Goal: Information Seeking & Learning: Learn about a topic

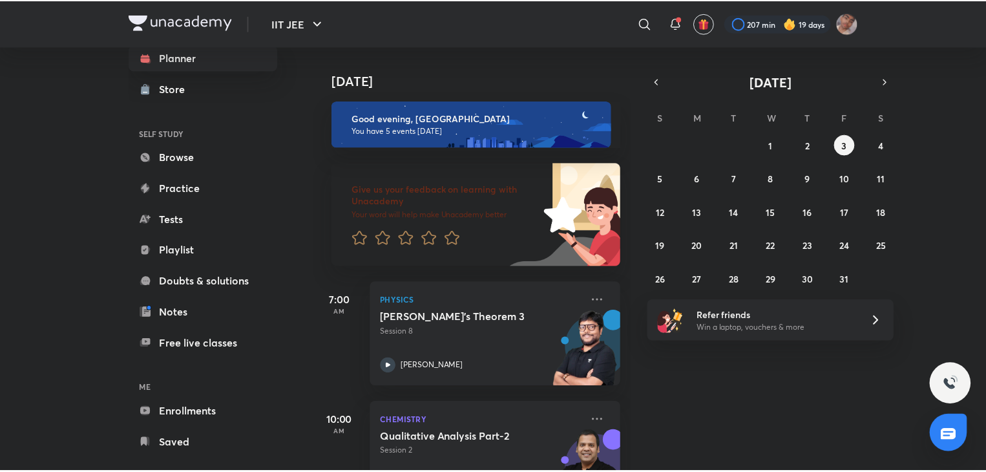
scroll to position [48, 0]
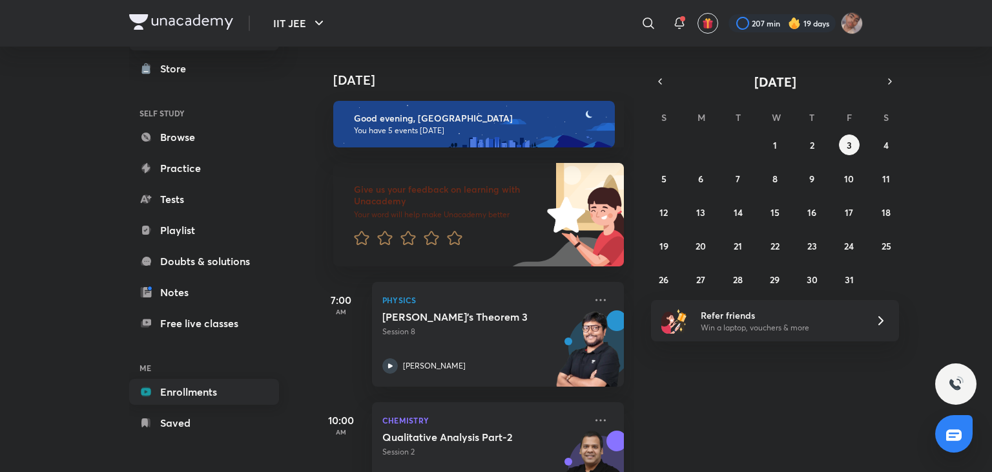
click at [185, 393] on link "Enrollments" at bounding box center [204, 392] width 150 height 26
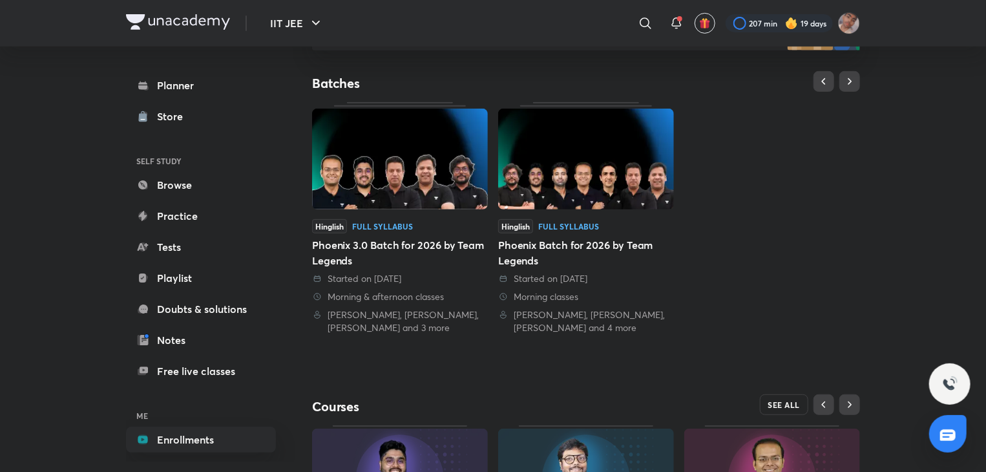
scroll to position [240, 0]
click at [770, 402] on span "SEE ALL" at bounding box center [784, 403] width 32 height 9
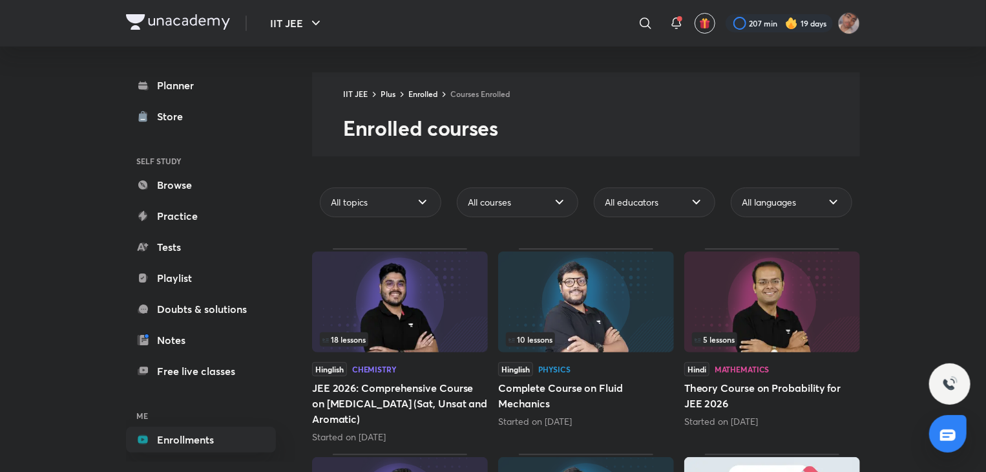
click at [658, 220] on div "All educators" at bounding box center [654, 202] width 137 height 40
click at [658, 213] on div "All educators" at bounding box center [654, 202] width 121 height 30
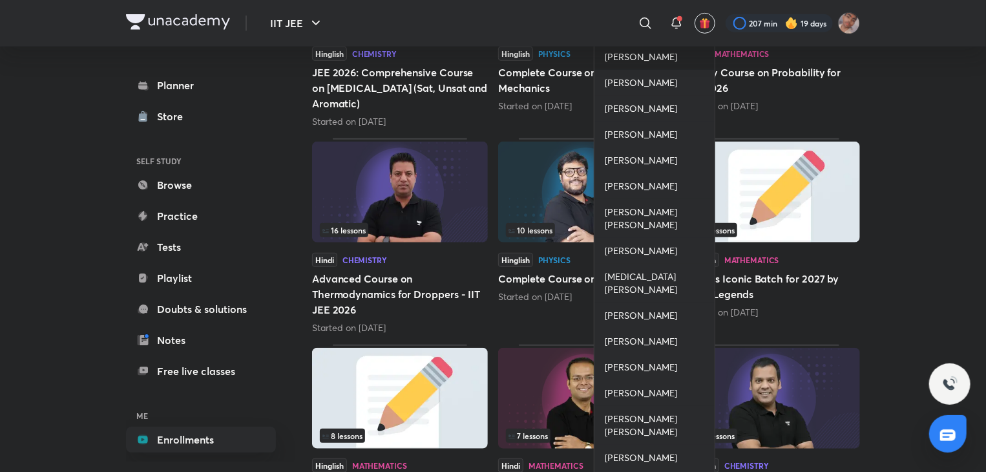
scroll to position [317, 0]
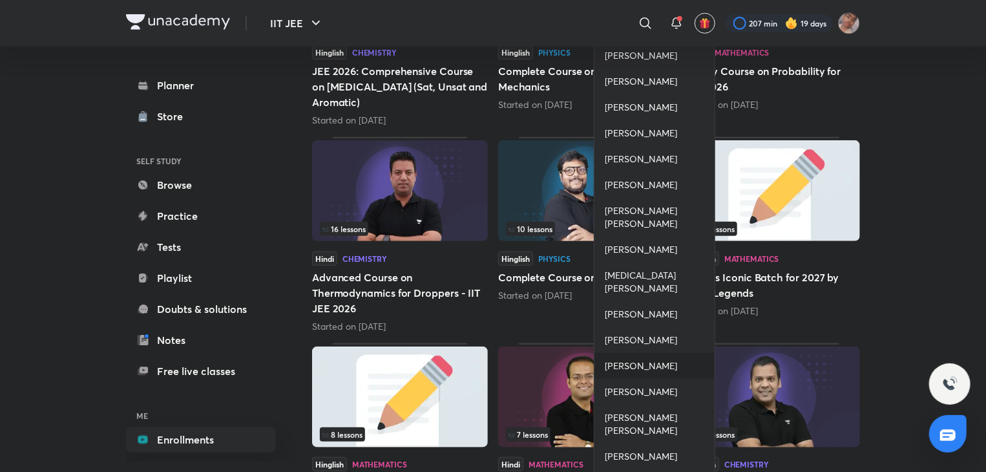
click at [632, 359] on span "[PERSON_NAME]" at bounding box center [641, 365] width 72 height 13
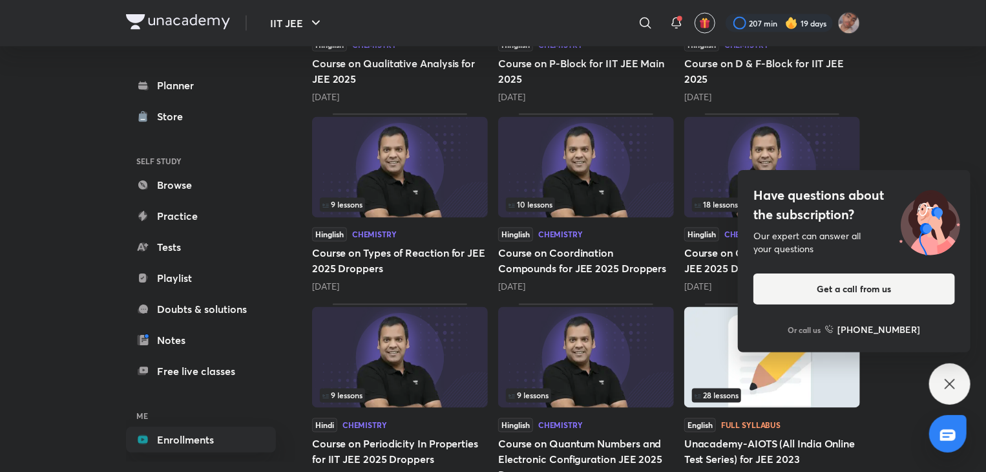
scroll to position [1149, 0]
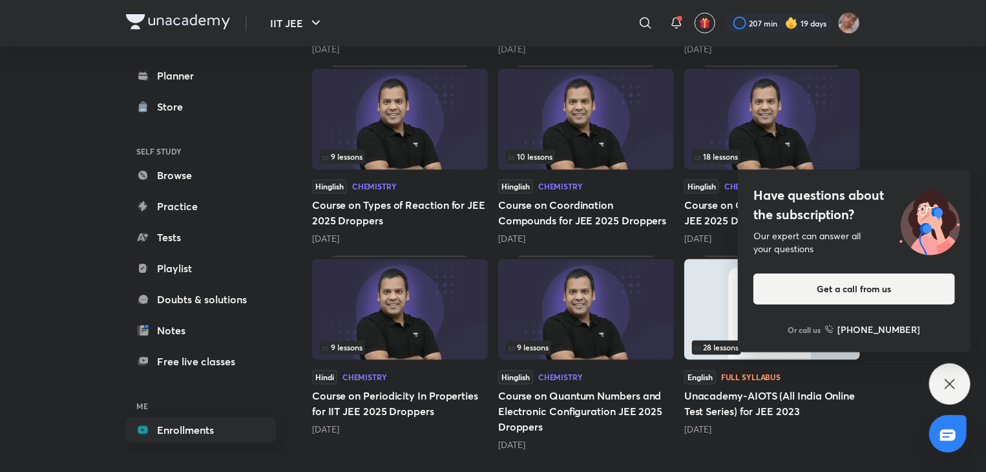
click at [955, 388] on icon at bounding box center [950, 384] width 16 height 16
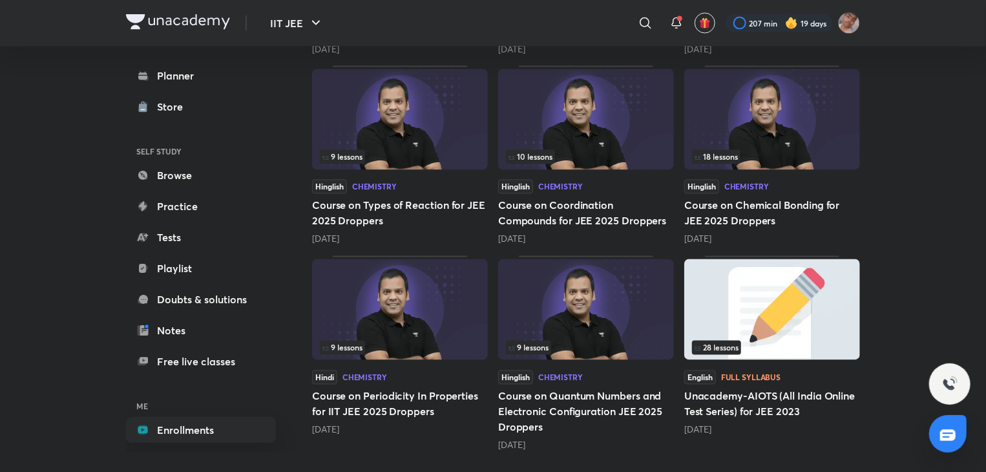
click at [402, 108] on img at bounding box center [400, 119] width 176 height 101
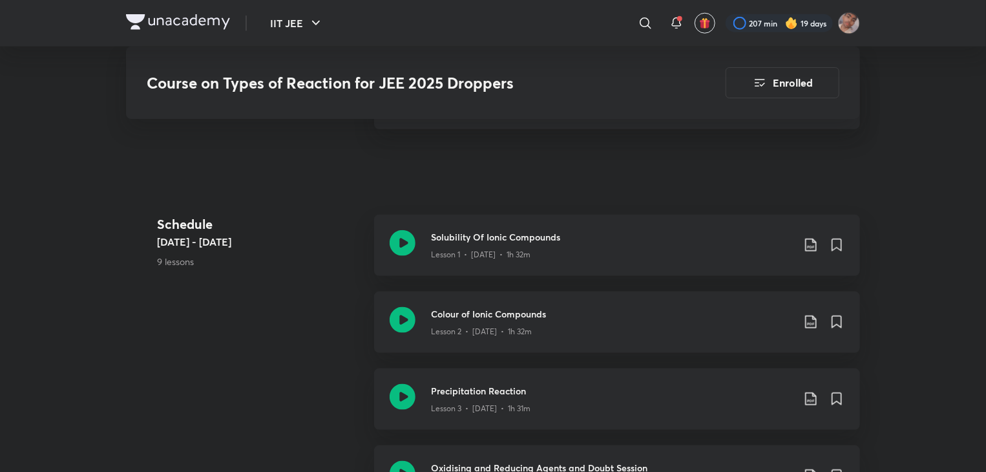
scroll to position [672, 0]
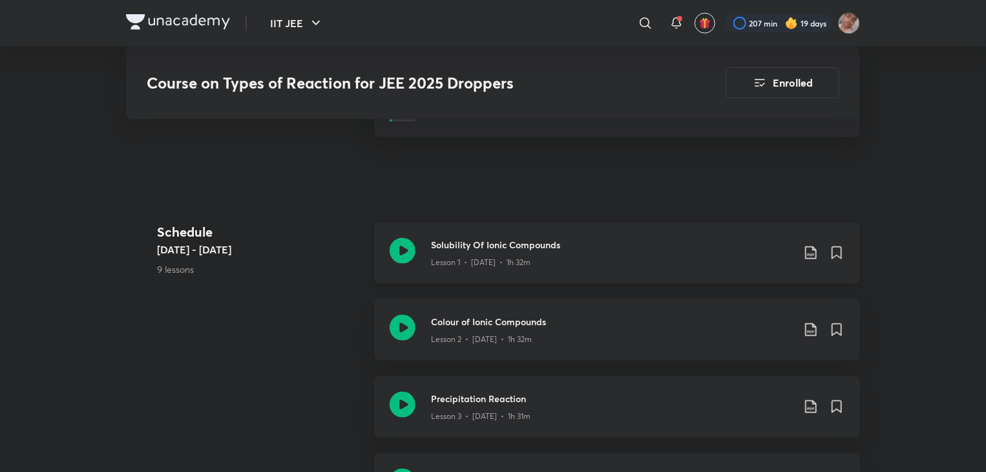
click at [395, 253] on icon at bounding box center [403, 251] width 26 height 26
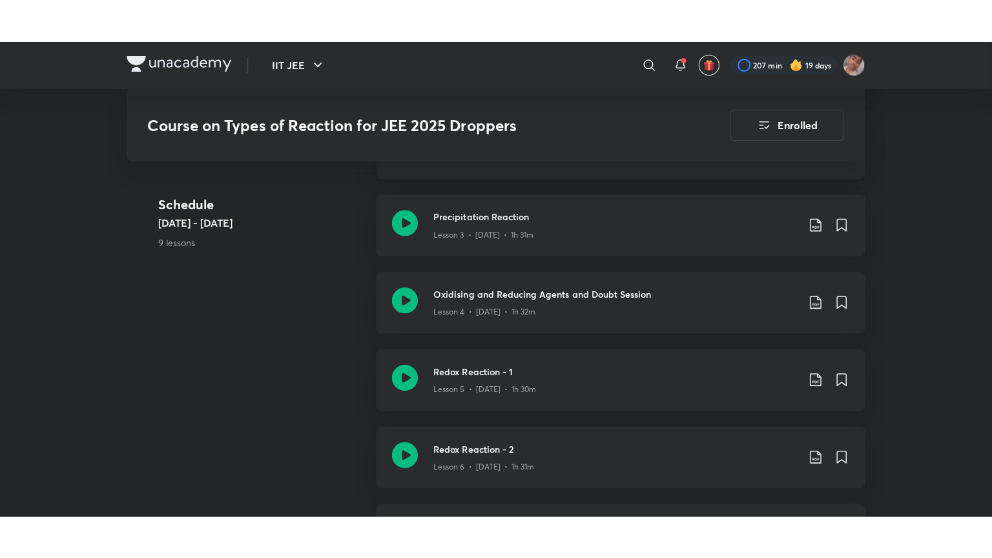
scroll to position [897, 0]
